Goal: Check status

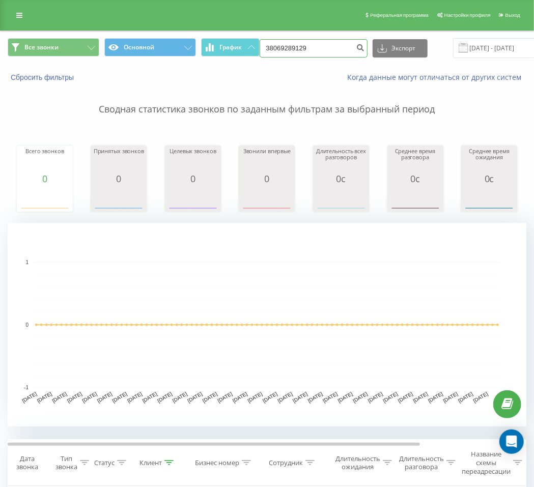
click at [318, 39] on input "38069289129" at bounding box center [314, 48] width 108 height 18
click at [320, 43] on input "38069289129" at bounding box center [314, 48] width 108 height 18
click at [307, 53] on input "38069289129" at bounding box center [314, 48] width 108 height 18
paste input "7"
type input "380679289129"
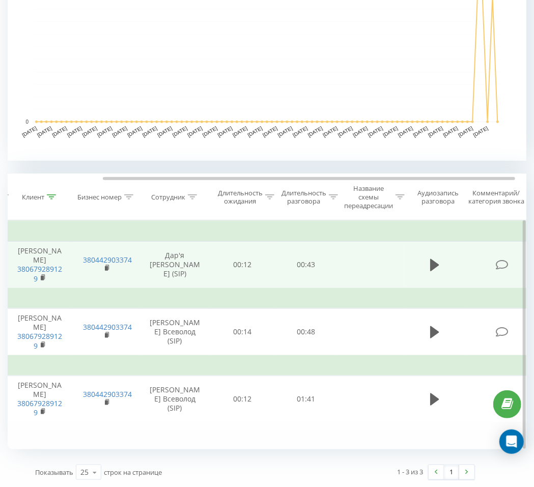
scroll to position [0, 118]
click at [428, 266] on button at bounding box center [434, 265] width 15 height 15
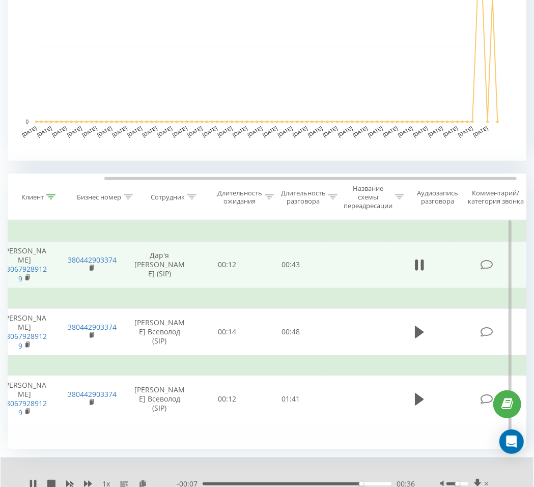
scroll to position [0, 133]
